Goal: Task Accomplishment & Management: Use online tool/utility

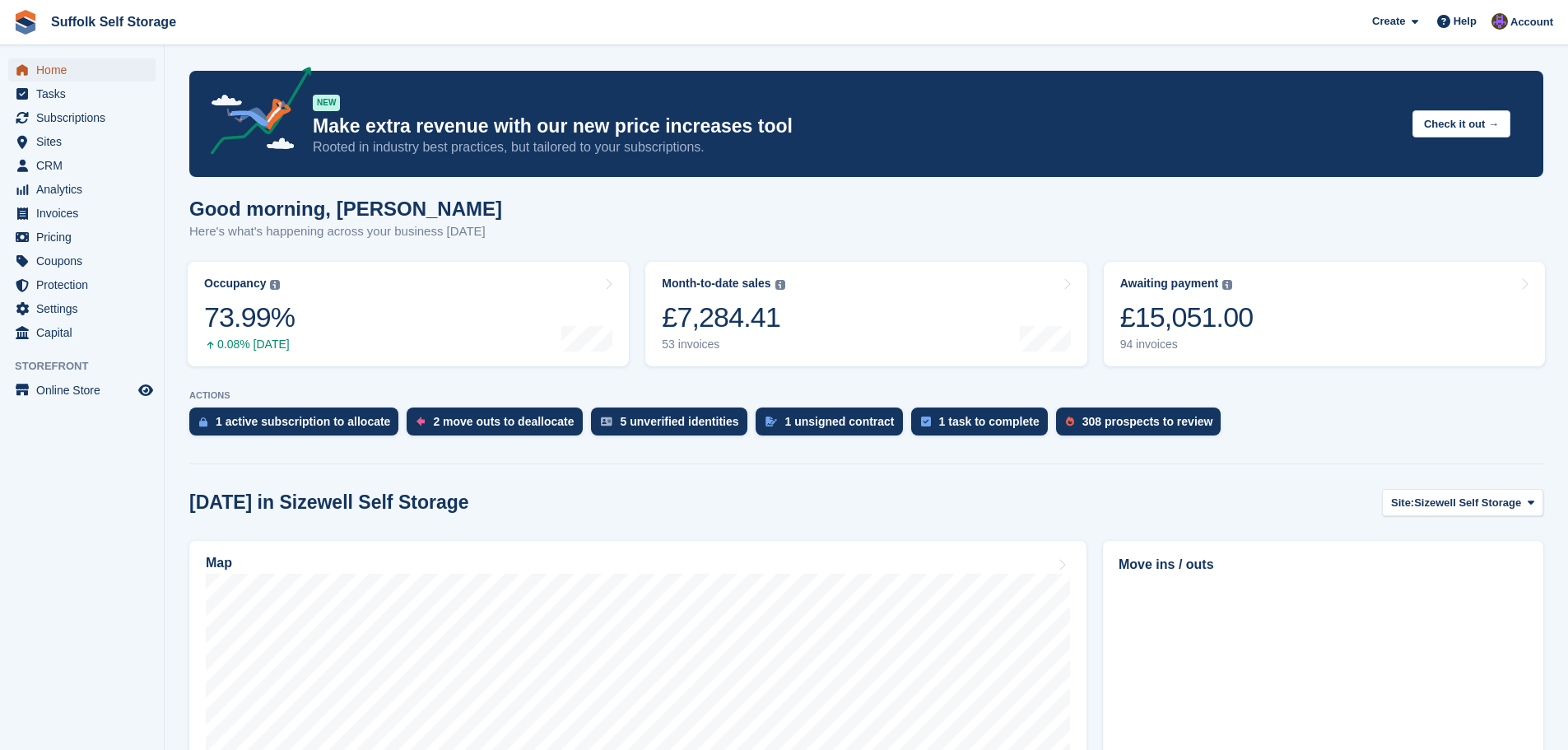
click at [37, 69] on span "Home" at bounding box center [86, 69] width 99 height 23
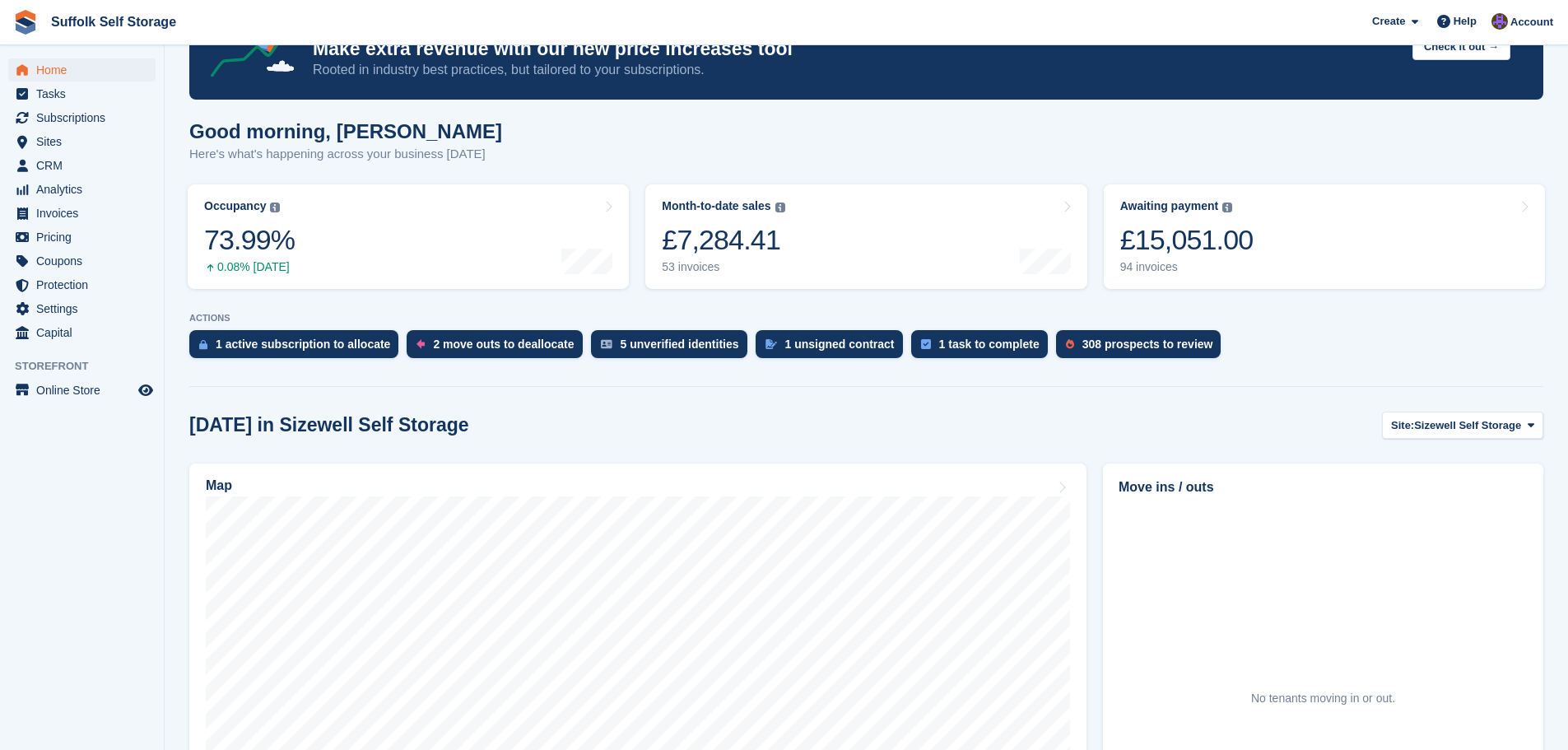
scroll to position [165, 0]
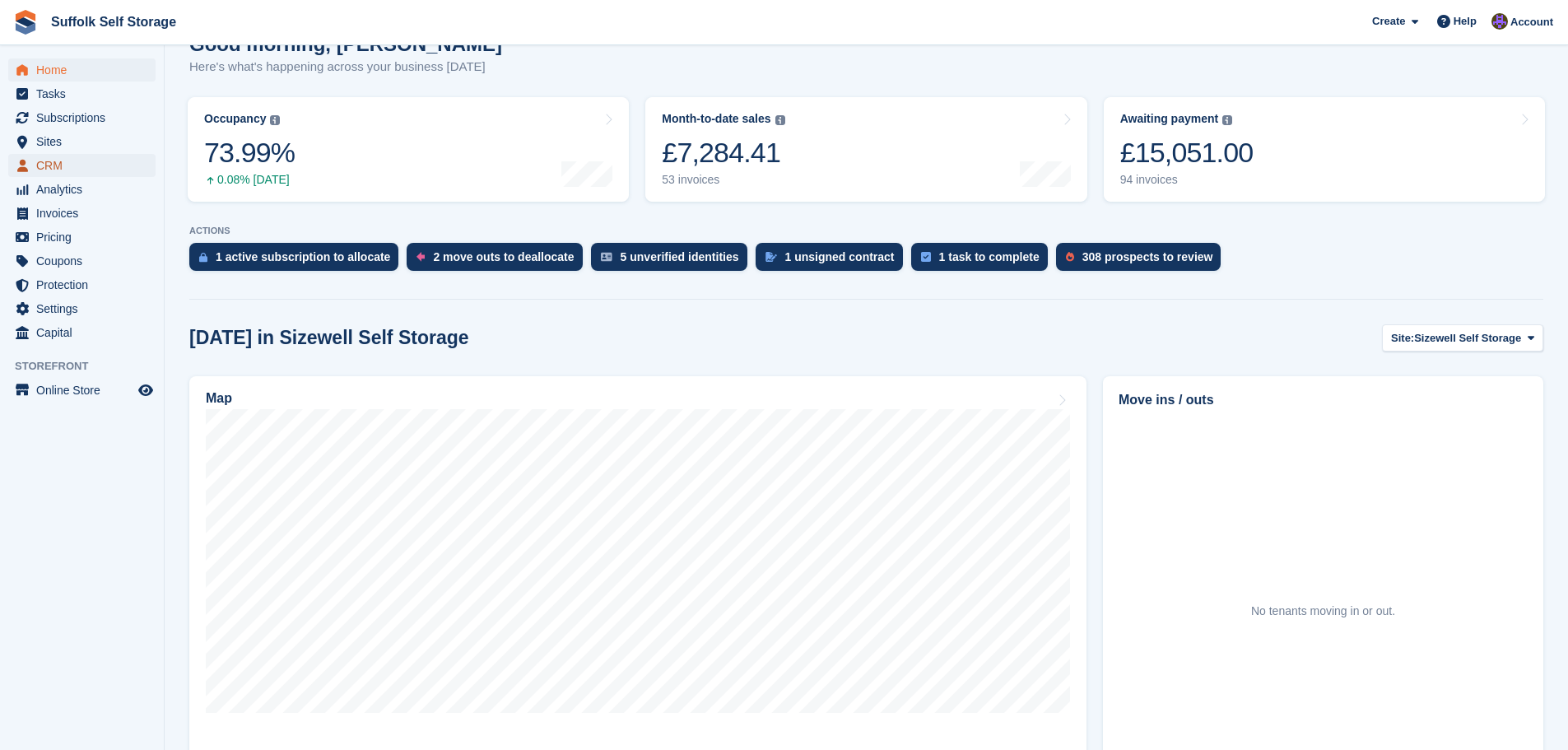
click at [50, 170] on span "CRM" at bounding box center [86, 166] width 99 height 23
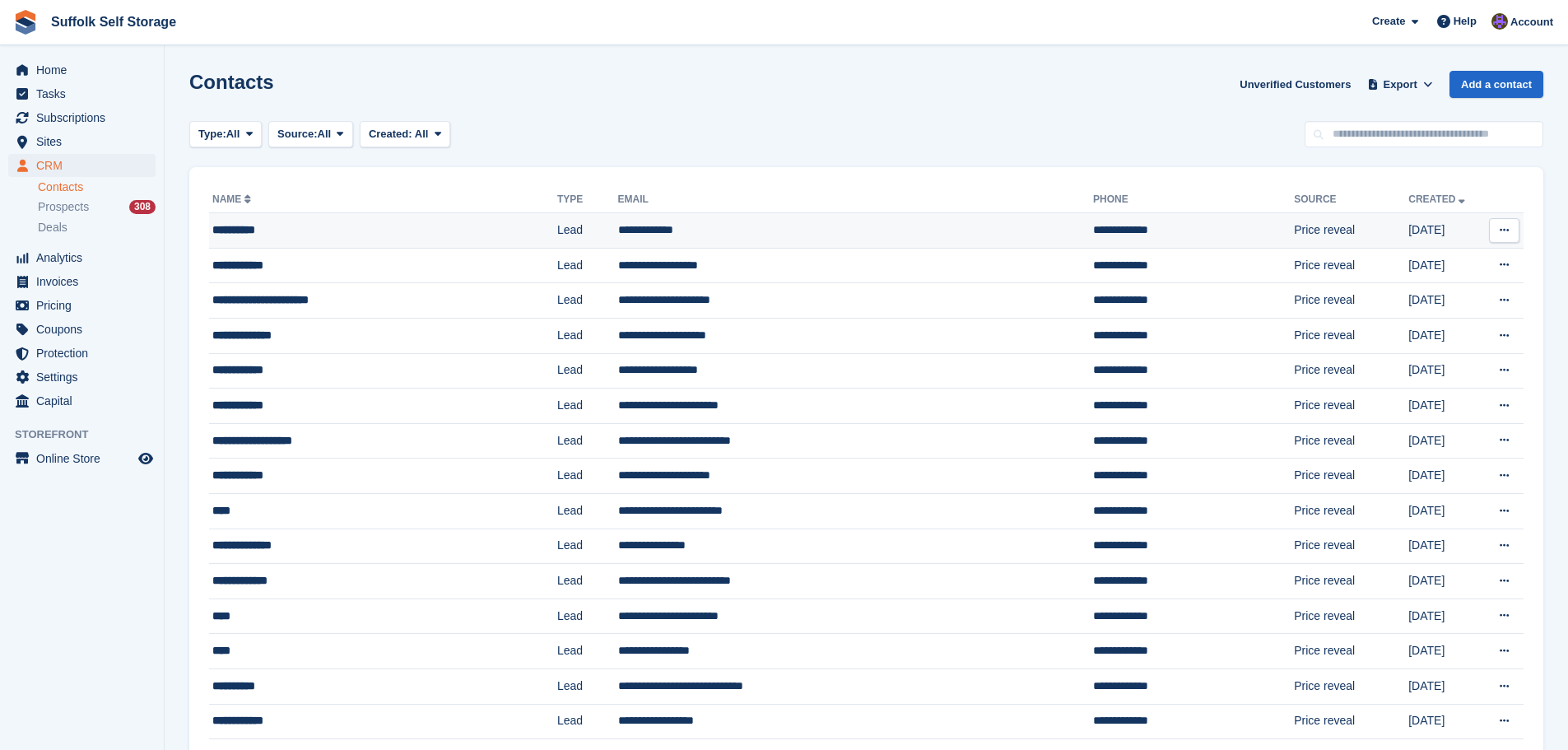
click at [557, 235] on td "Lead" at bounding box center [587, 231] width 61 height 36
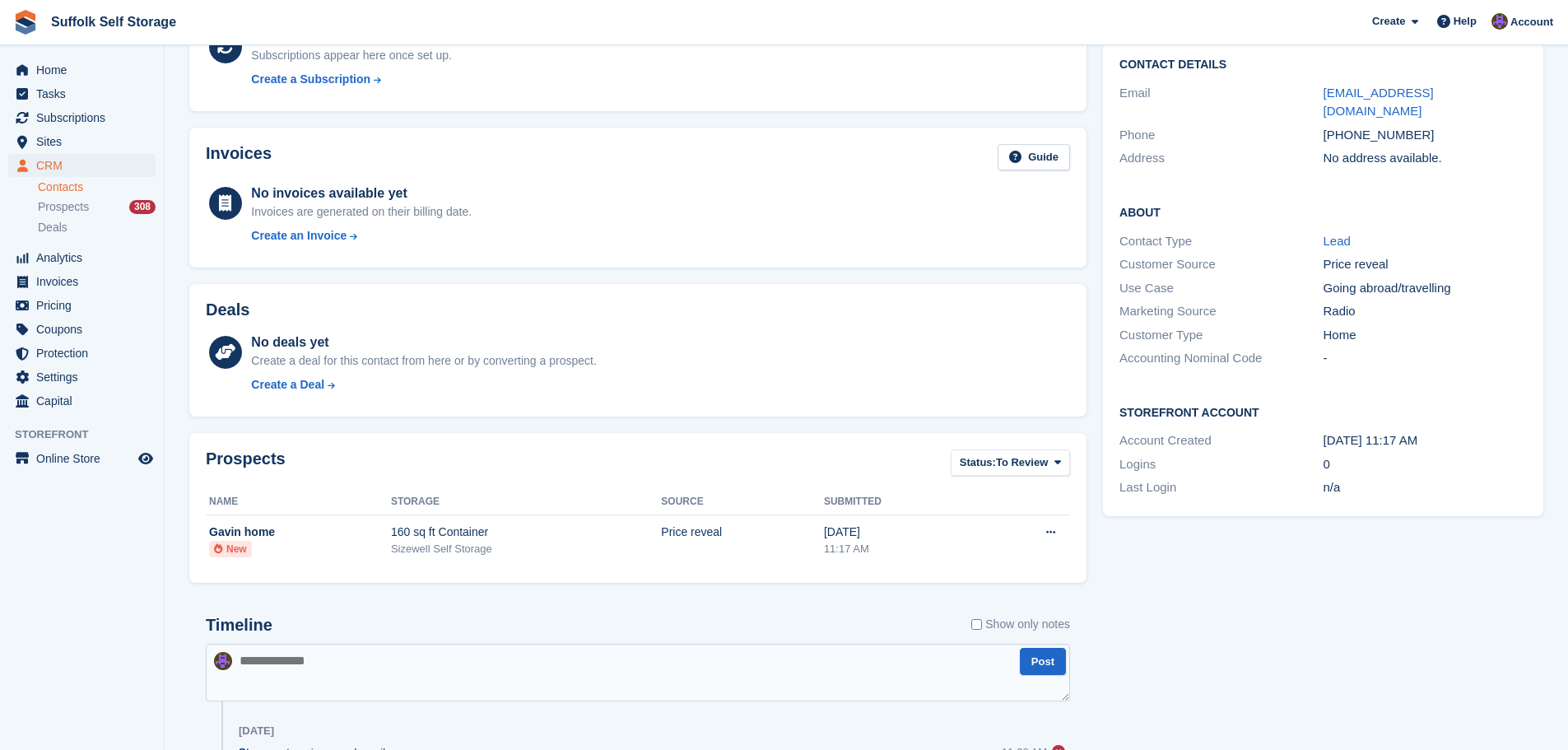
scroll to position [298, 0]
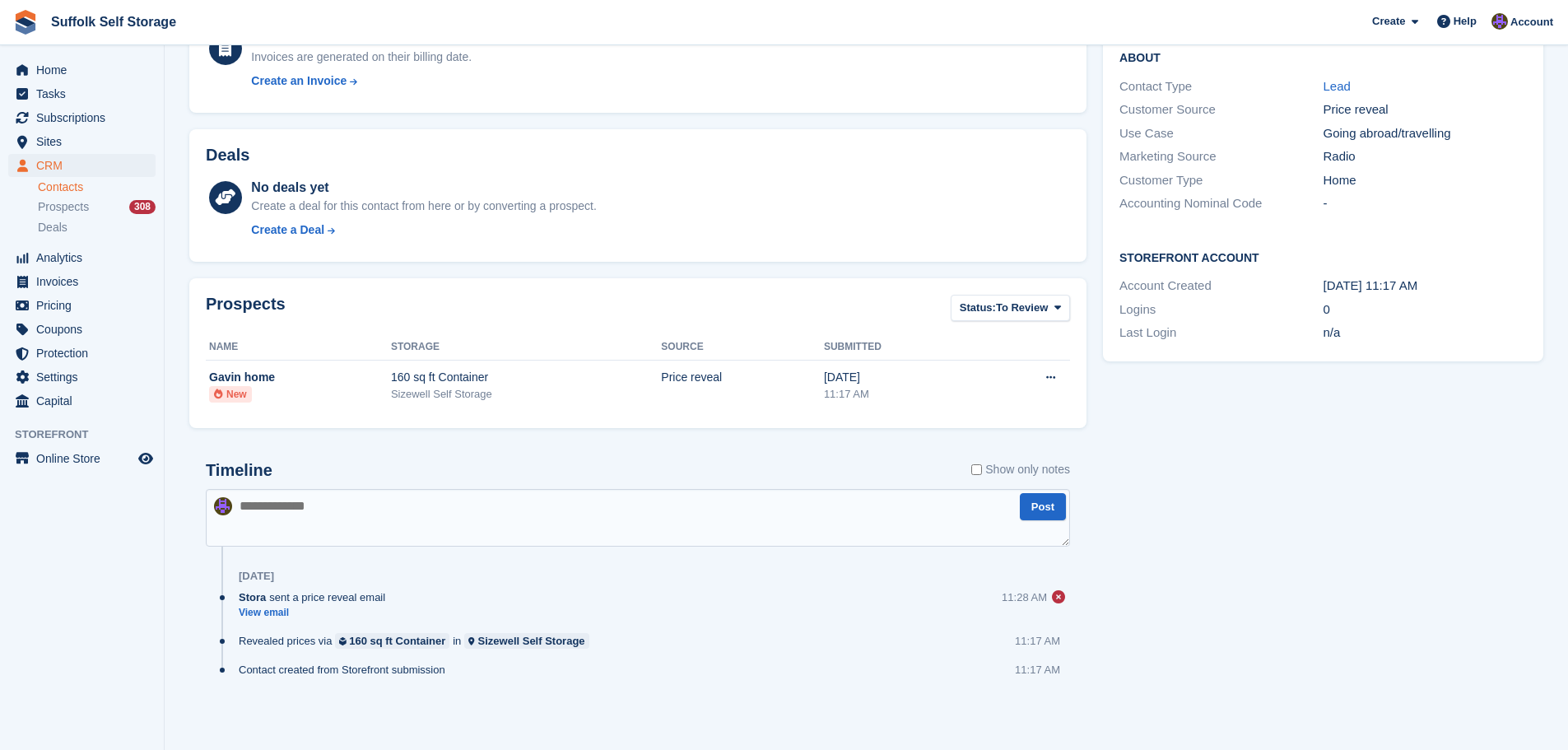
click at [529, 505] on textarea at bounding box center [638, 518] width 864 height 58
type textarea "*********"
click at [1040, 512] on button "Post" at bounding box center [1043, 506] width 46 height 27
